Goal: Information Seeking & Learning: Find specific fact

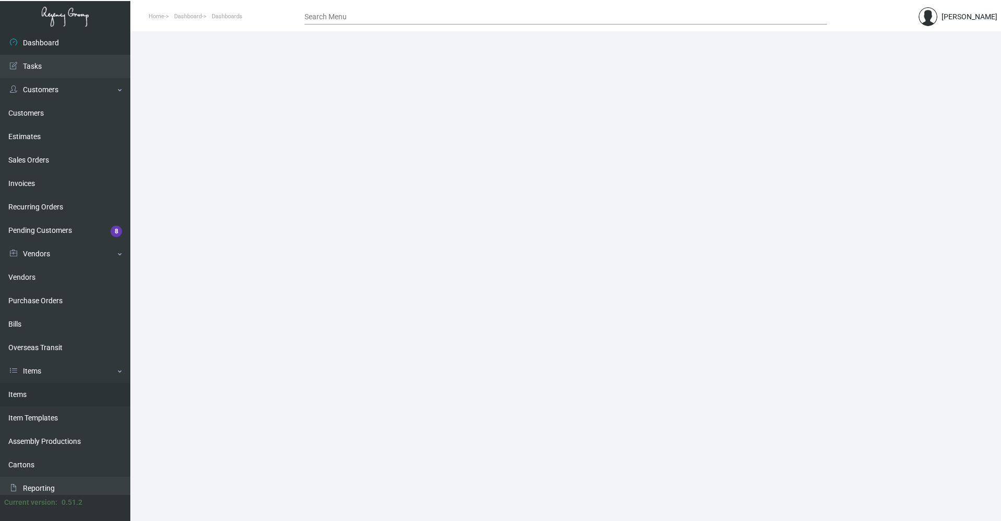
click at [63, 400] on link "Items" at bounding box center [65, 394] width 130 height 23
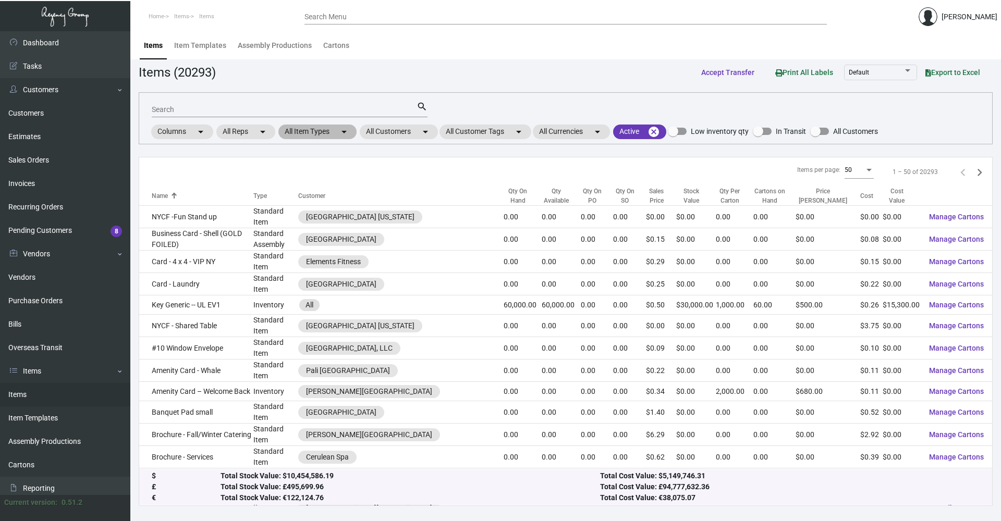
click at [313, 130] on mat-chip "All Item Types arrow_drop_down" at bounding box center [317, 132] width 78 height 15
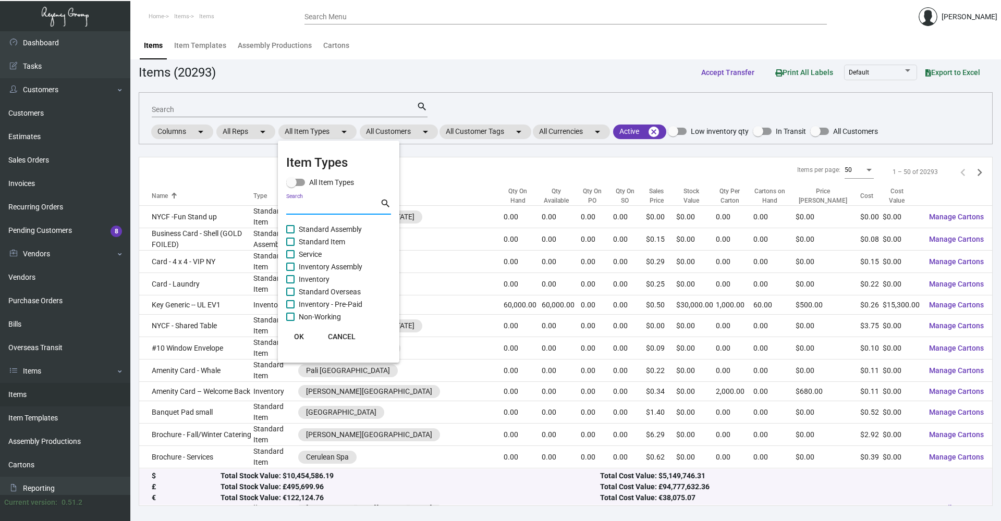
click at [335, 211] on input "Search" at bounding box center [333, 207] width 94 height 8
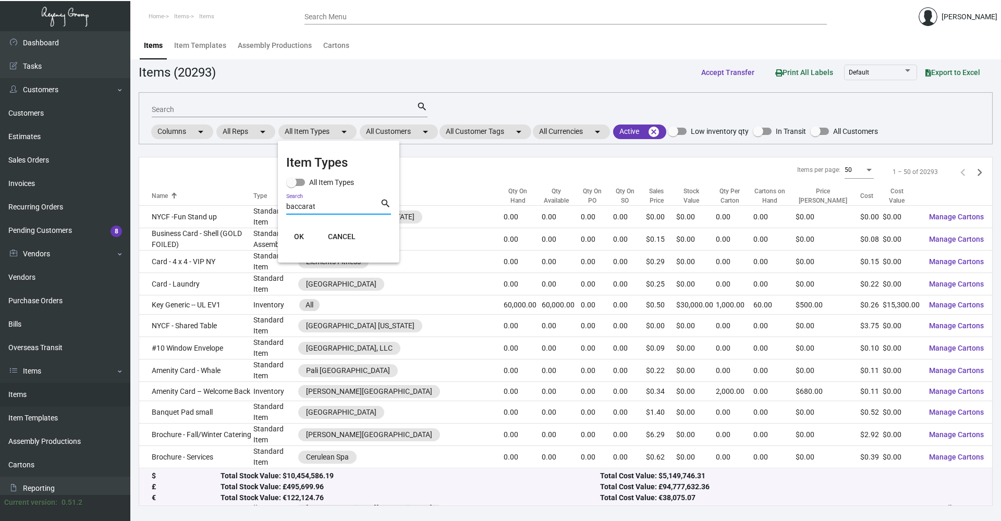
type input "baccarat"
click at [332, 239] on span "CANCEL" at bounding box center [342, 237] width 28 height 8
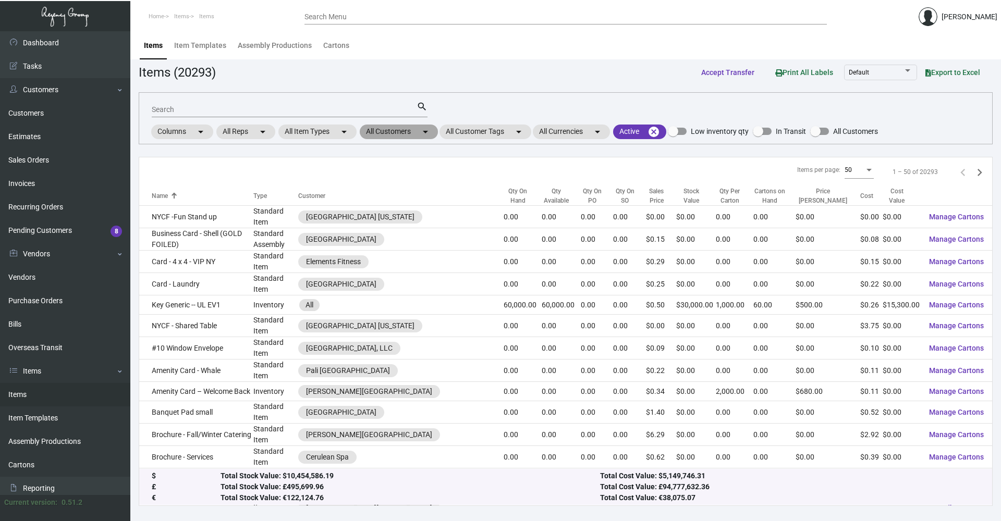
click at [391, 127] on mat-chip "All Customers arrow_drop_down" at bounding box center [399, 132] width 78 height 15
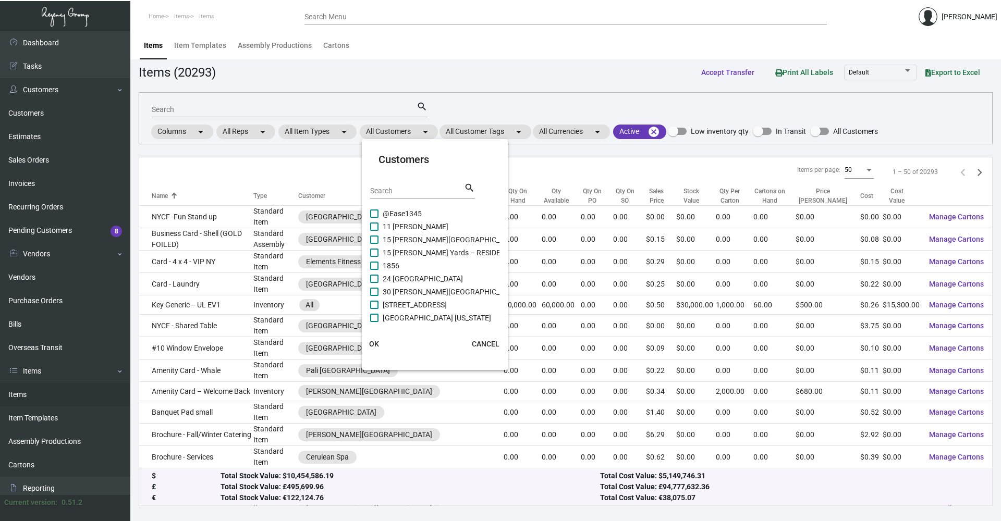
click at [381, 189] on input "Search" at bounding box center [417, 191] width 94 height 8
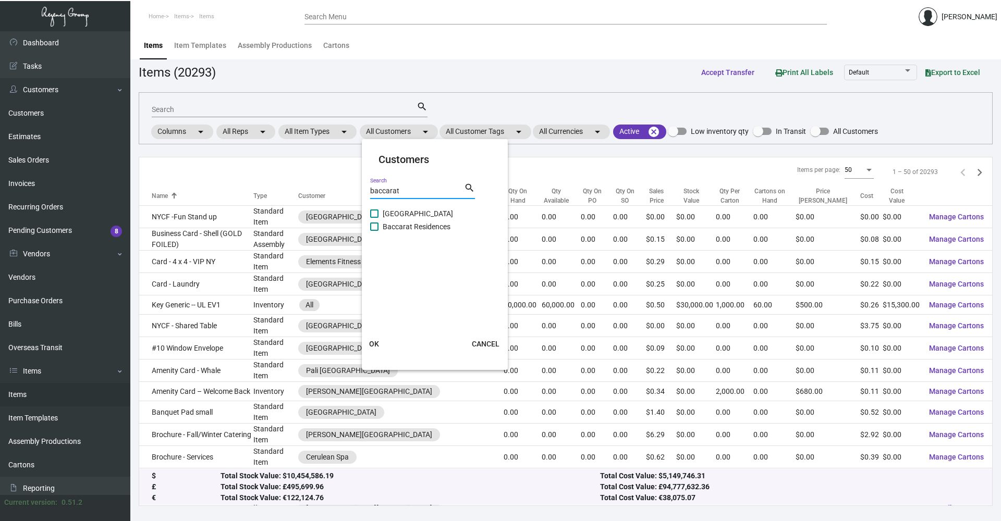
type input "baccarat"
click at [378, 213] on span at bounding box center [374, 214] width 8 height 8
click at [374, 218] on input "[GEOGRAPHIC_DATA]" at bounding box center [374, 218] width 1 height 1
checkbox input "true"
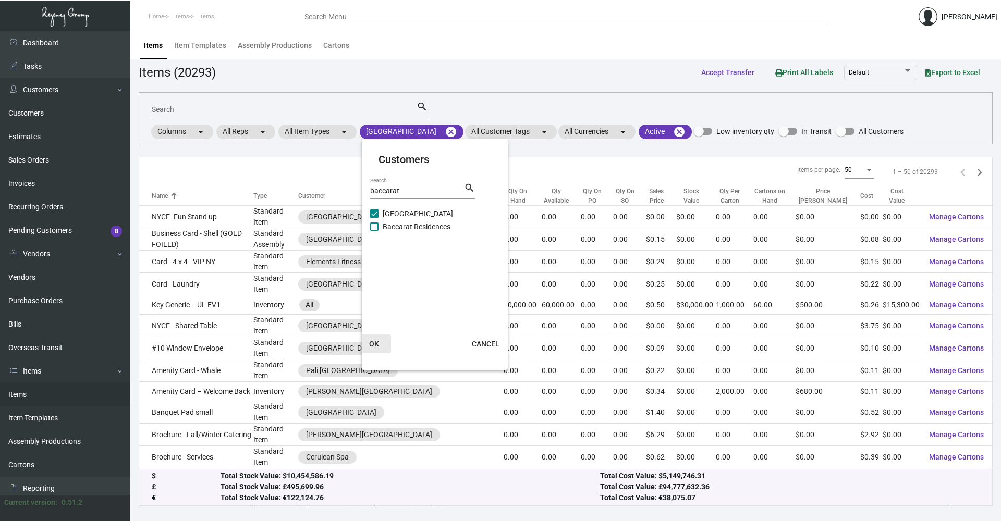
click at [375, 346] on span "OK" at bounding box center [374, 344] width 10 height 8
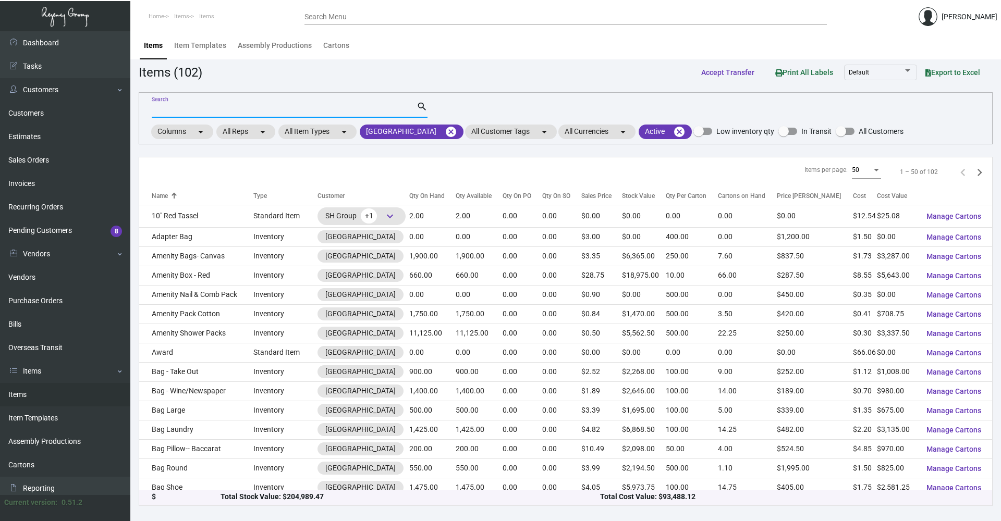
click at [188, 108] on input "Search" at bounding box center [284, 110] width 265 height 8
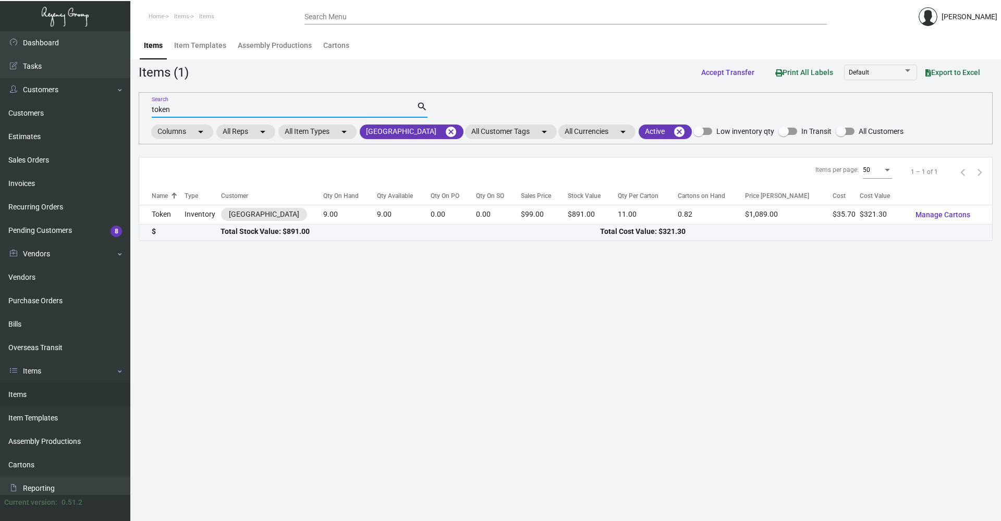
type input "token"
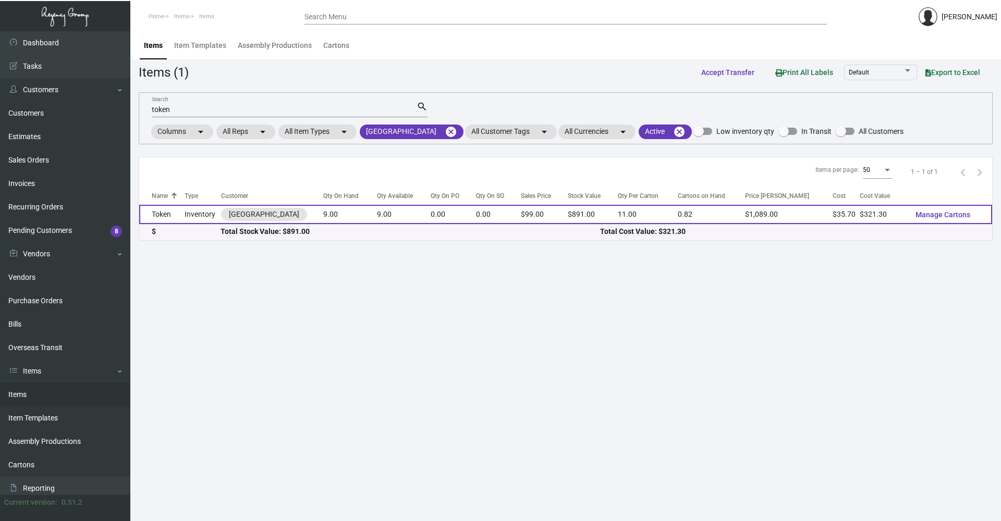
click at [175, 212] on td "Token" at bounding box center [161, 214] width 45 height 19
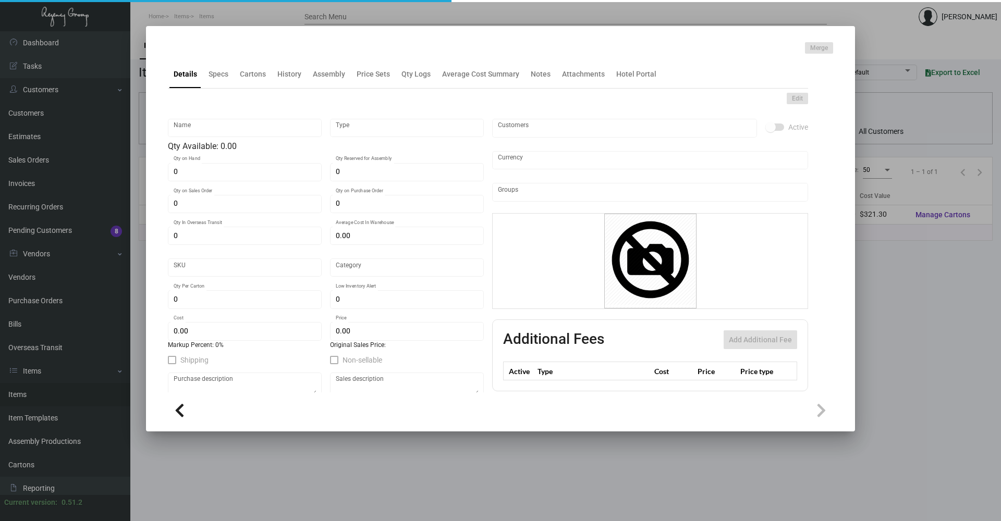
type input "Token"
type input "Inventory"
type input "9"
type input "$ 43.63333"
type input "BACTK01"
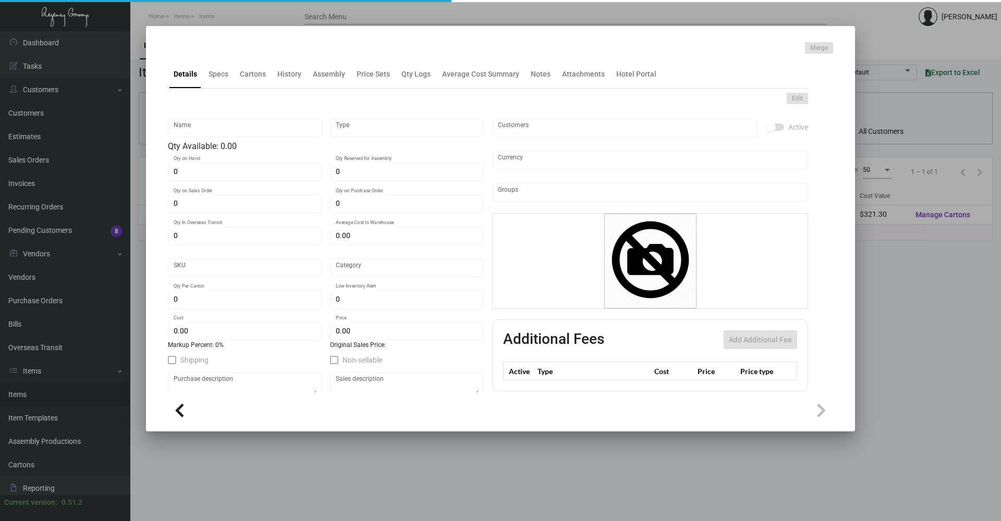
type input "Inventory"
type input "11"
type input "$ 35.70"
type input "$ 99.00"
checkbox input "true"
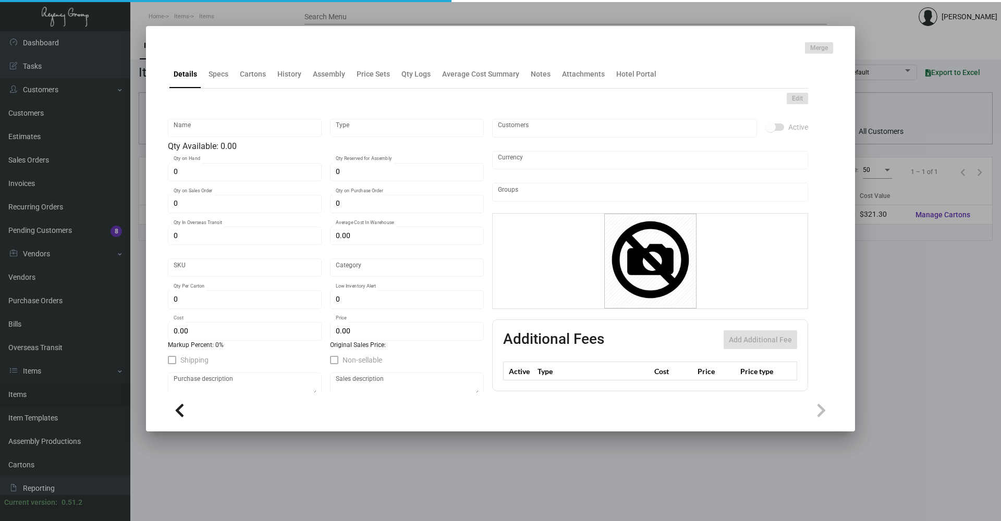
type input "United States Dollar $"
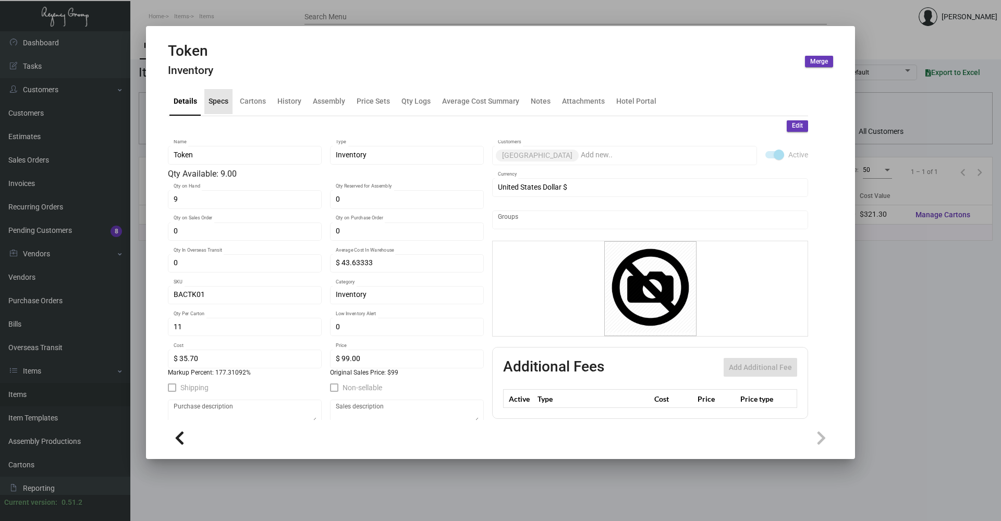
drag, startPoint x: 213, startPoint y: 100, endPoint x: 228, endPoint y: 101, distance: 15.1
click at [213, 101] on div "Specs" at bounding box center [219, 101] width 20 height 11
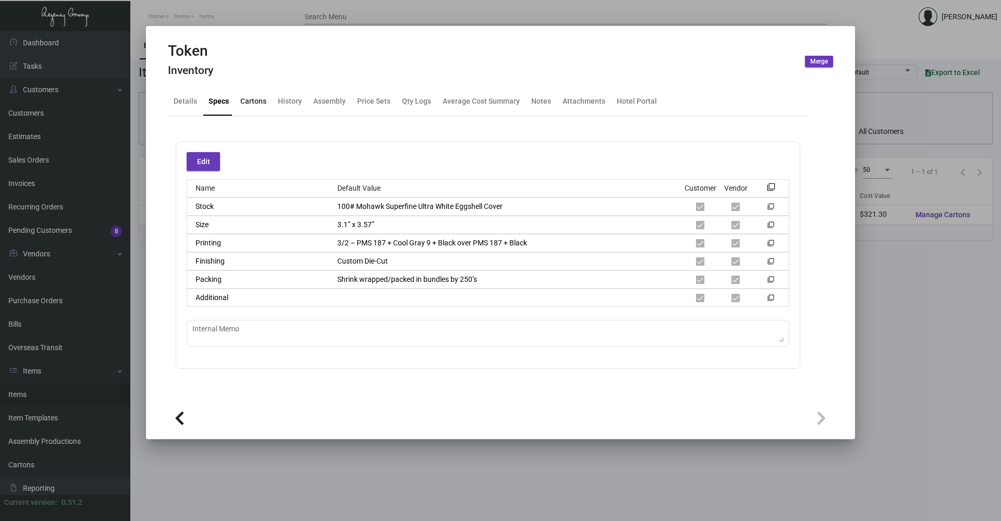
click at [242, 100] on div "Cartons" at bounding box center [253, 101] width 26 height 11
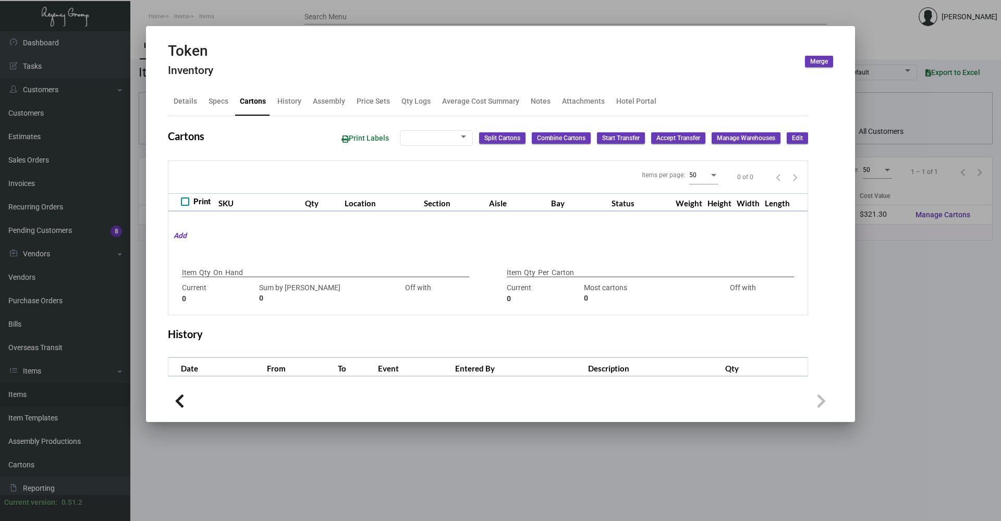
type input "9"
type input "0"
type input "11"
type input "9"
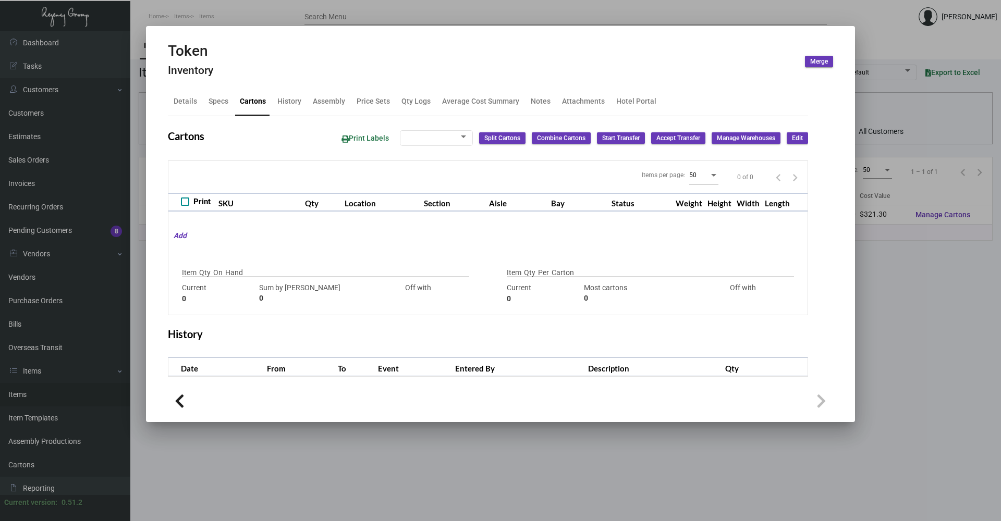
type input "+2"
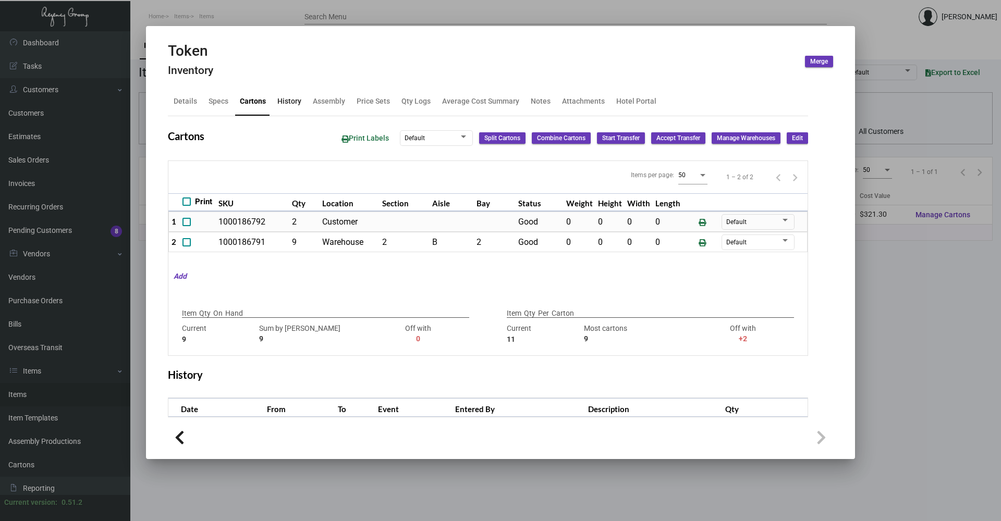
click at [283, 102] on div "History" at bounding box center [289, 101] width 24 height 11
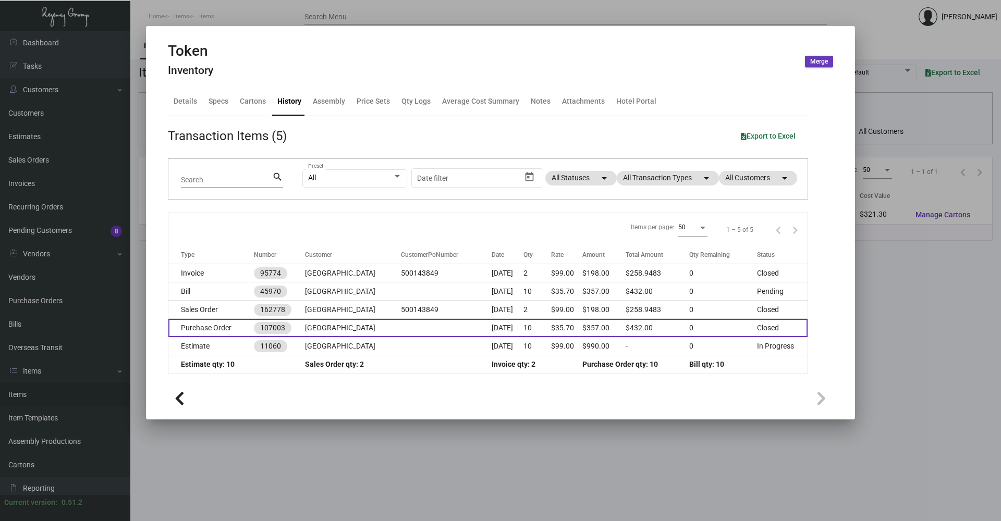
click at [222, 320] on td "Purchase Order" at bounding box center [211, 328] width 86 height 18
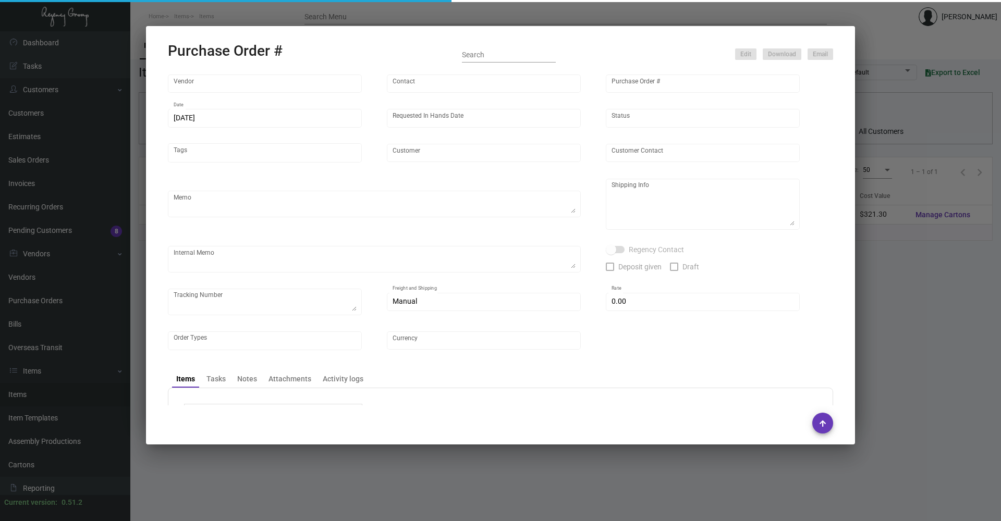
type input "Docuvision"
type input "[PERSON_NAME]"
type input "107003"
type input "[DATE]"
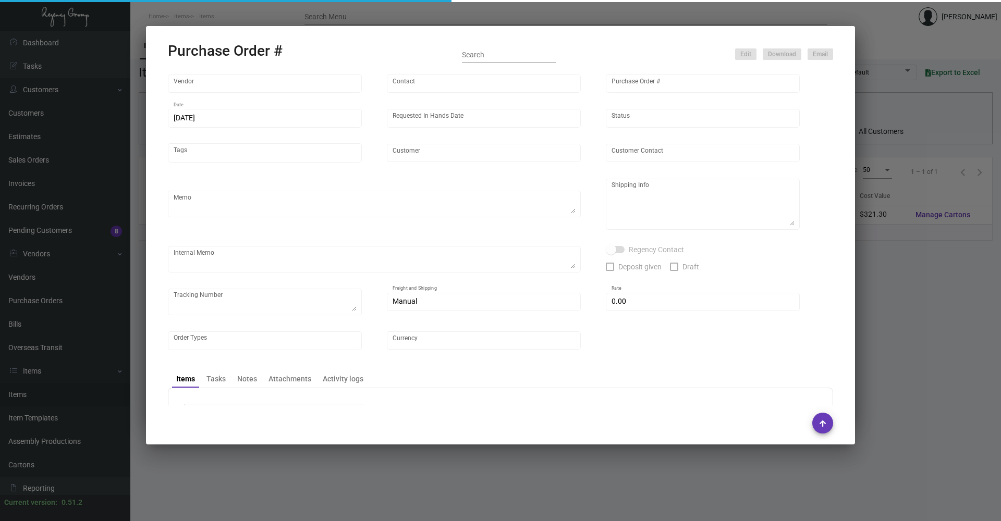
type input "[GEOGRAPHIC_DATA]"
type textarea "PLEASE SEND PDF PROOFS TO OUR ART TEAM ; [EMAIL_ADDRESS][DOMAIN_NAME] WITH ME I…"
type textarea "Regency Group NJ - [PERSON_NAME] [STREET_ADDRESS]"
type textarea "8.22 - Proofs sent over; APPROVED. 9.3 - Gia requested for ETA // pending Vendo…"
checkbox input "true"
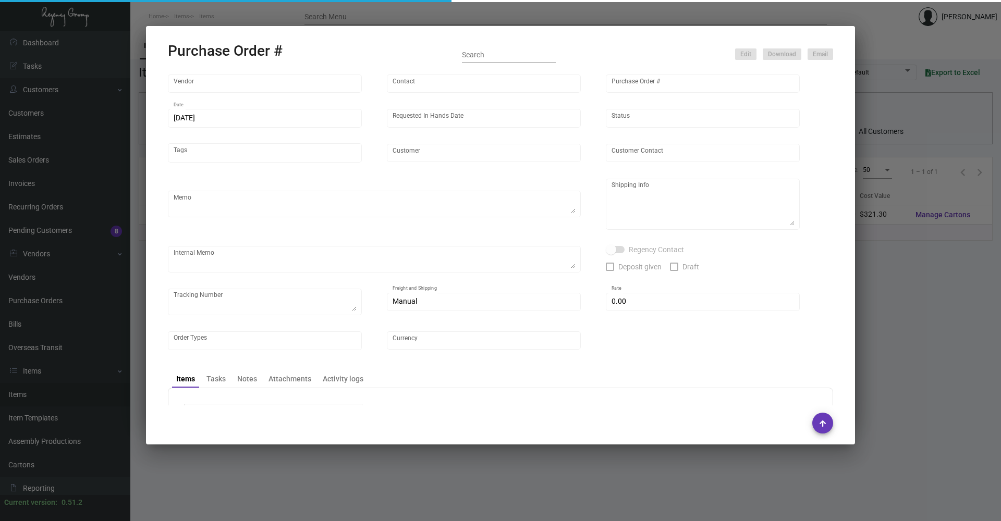
type input "$ 0.00"
type input "United States Dollar $"
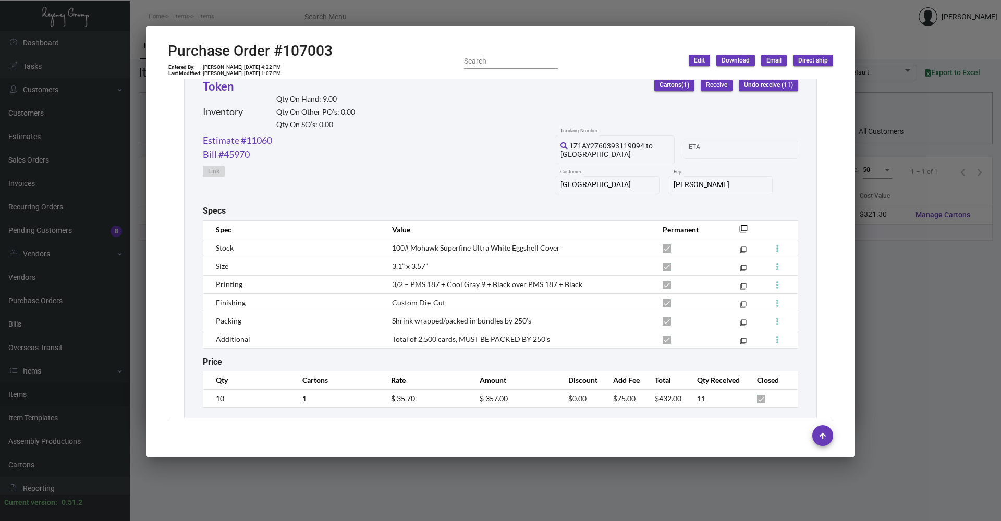
scroll to position [520, 0]
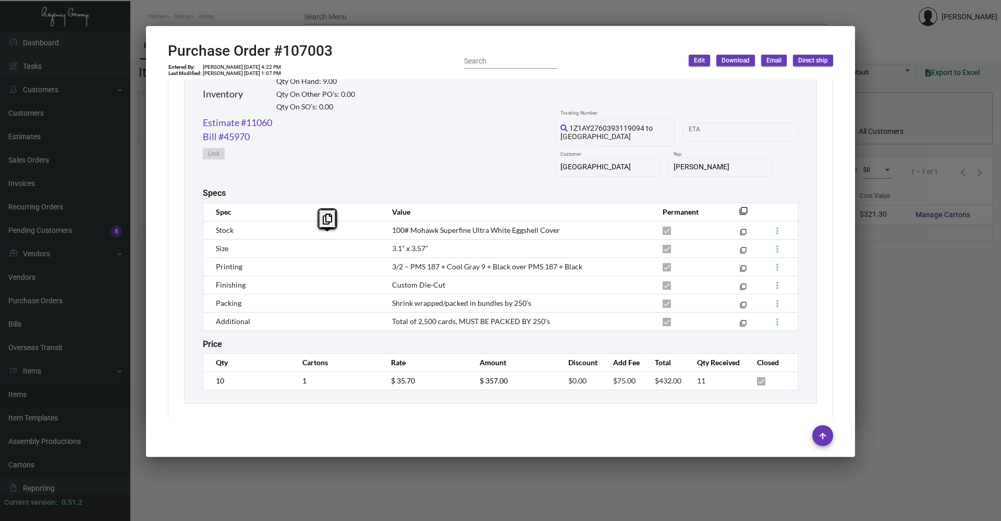
drag, startPoint x: 441, startPoint y: 238, endPoint x: 367, endPoint y: 240, distance: 74.1
click at [367, 240] on tr "Size 3.1” x 3.57” filter_none" at bounding box center [500, 248] width 595 height 18
copy tr "3.1” x 3.57”"
click at [268, 13] on div at bounding box center [500, 260] width 1001 height 521
